Goal: Task Accomplishment & Management: Use online tool/utility

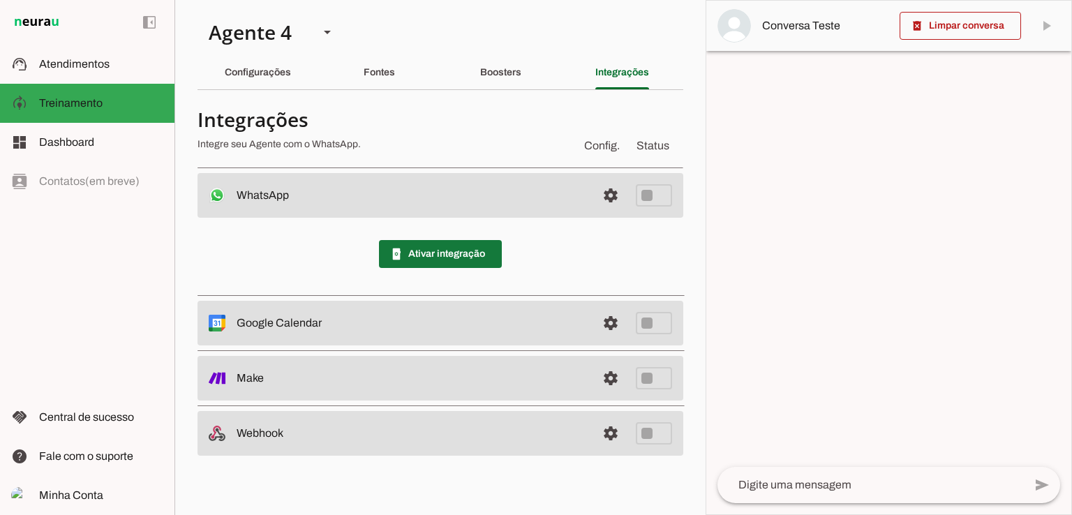
click at [467, 246] on span at bounding box center [440, 254] width 123 height 34
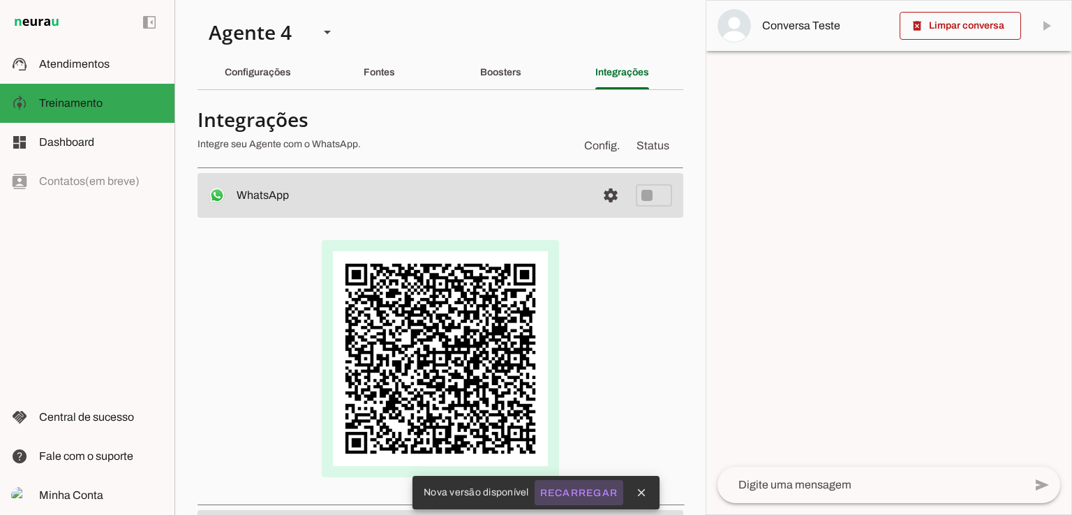
click at [0, 0] on slot "Recarregar" at bounding box center [0, 0] width 0 height 0
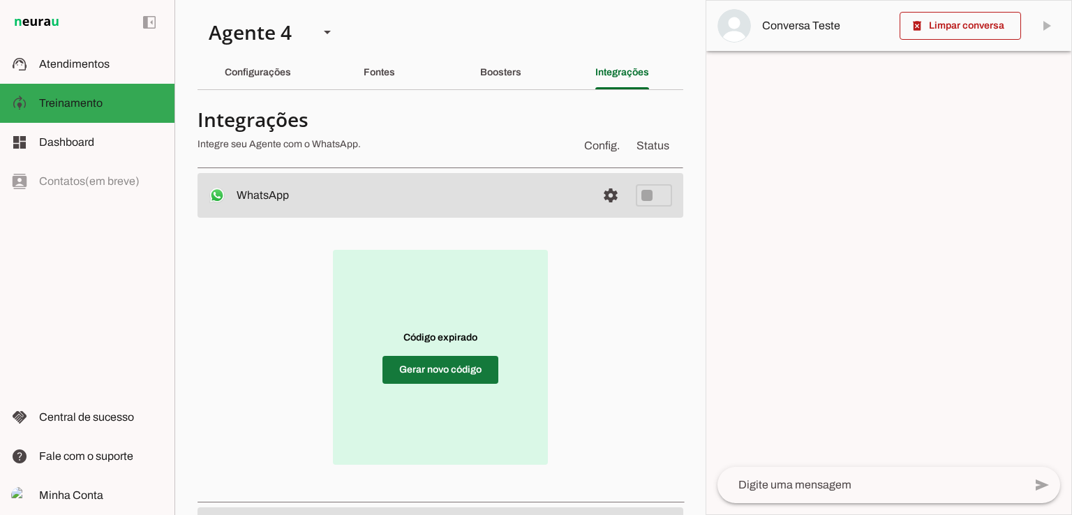
click at [422, 369] on span at bounding box center [441, 370] width 116 height 34
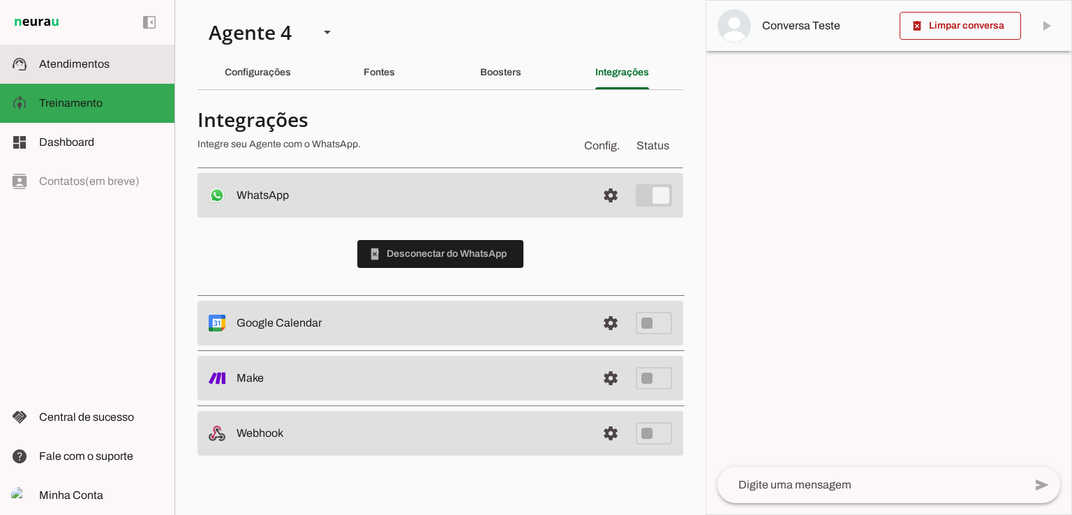
click at [103, 66] on span "Atendimentos" at bounding box center [74, 64] width 71 height 12
